Goal: Task Accomplishment & Management: Use online tool/utility

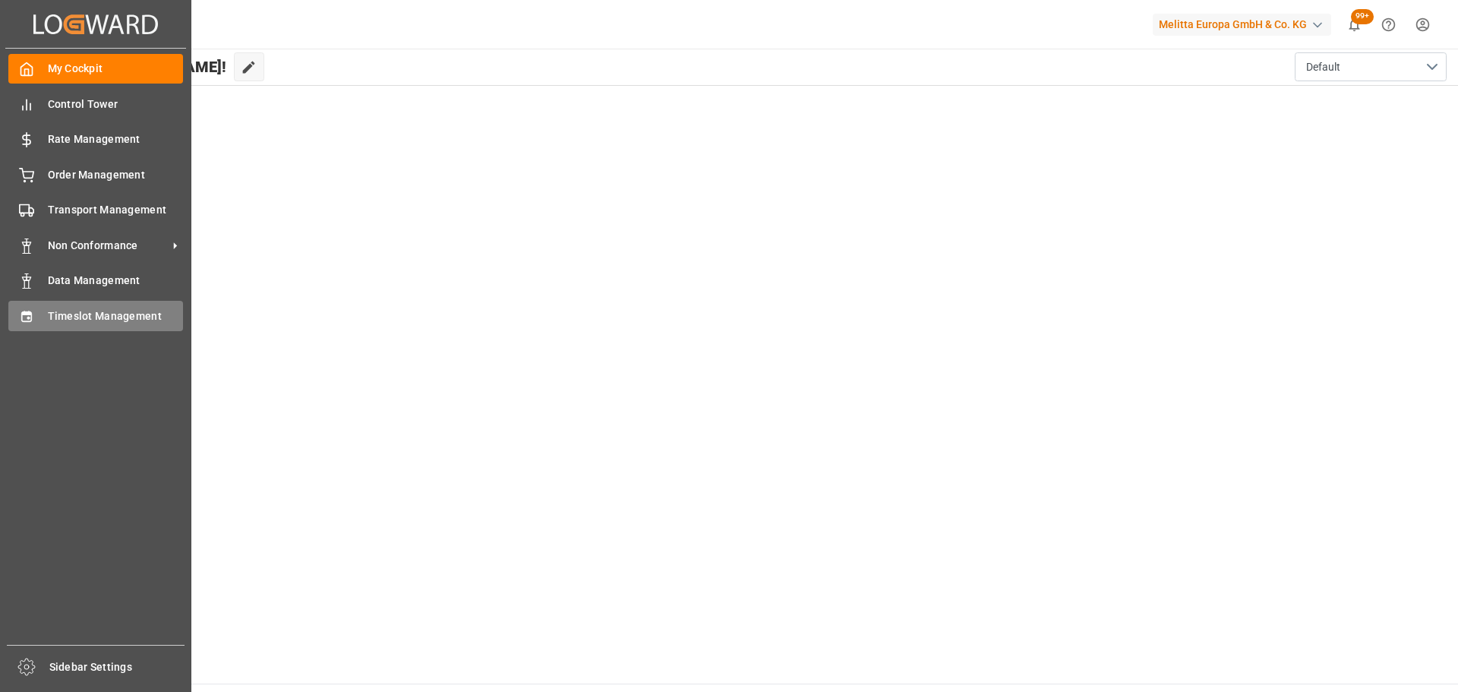
click at [98, 321] on span "Timeslot Management" at bounding box center [116, 316] width 136 height 16
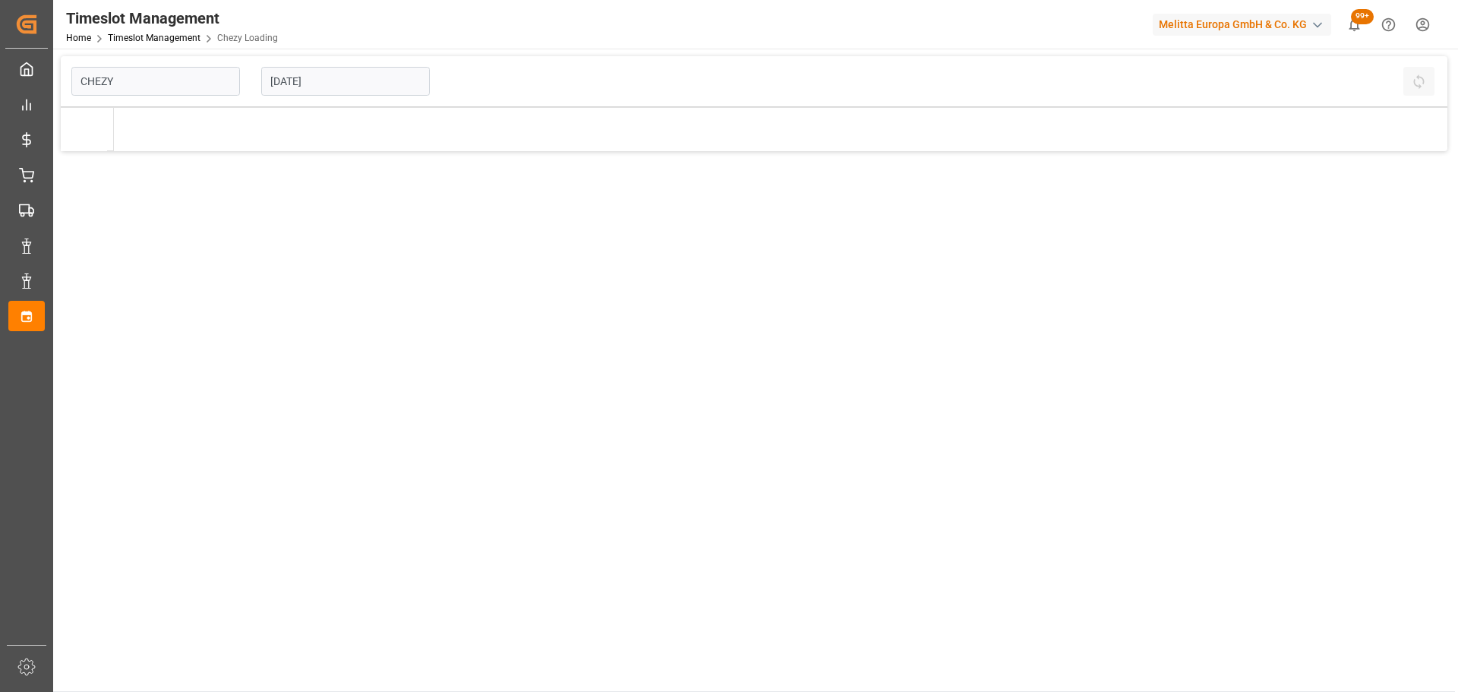
type input "Chezy Loading"
